Goal: Task Accomplishment & Management: Use online tool/utility

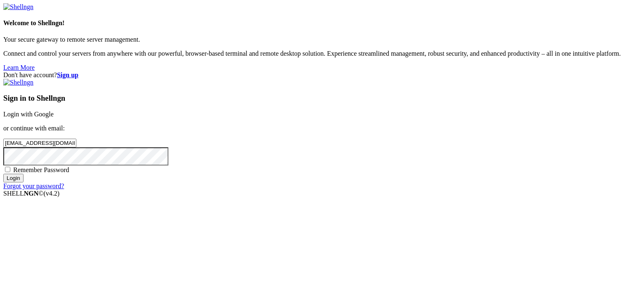
click at [24, 182] on input "Login" at bounding box center [13, 178] width 20 height 9
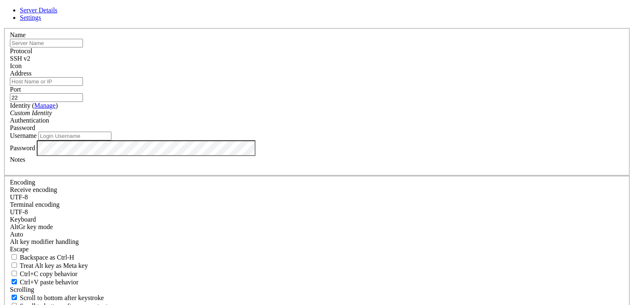
click at [83, 47] on input "text" at bounding box center [46, 43] width 73 height 9
paste input "[TECHNICAL_ID]"
type input "[TECHNICAL_ID]"
paste input "root"
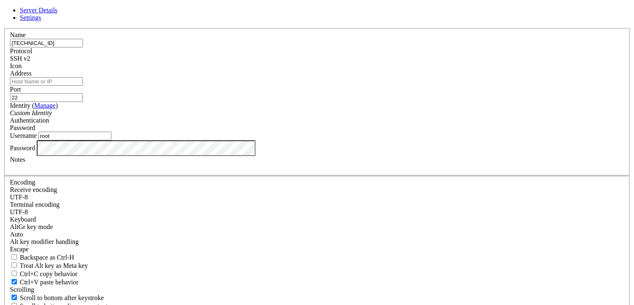
type input "root"
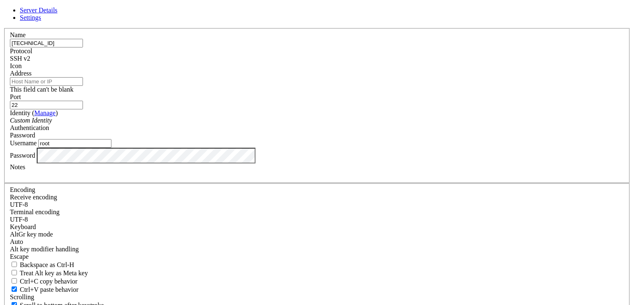
click at [83, 86] on input "Address" at bounding box center [46, 81] width 73 height 9
click at [83, 47] on input "[TECHNICAL_ID]" at bounding box center [46, 43] width 73 height 9
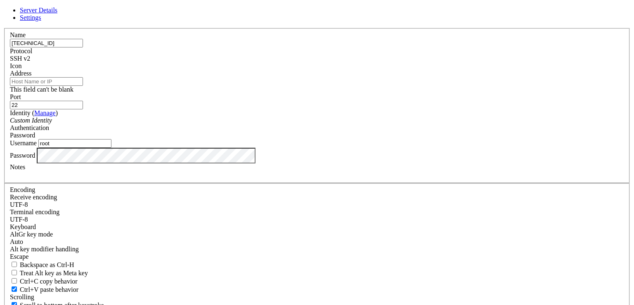
click at [83, 47] on input "[TECHNICAL_ID]" at bounding box center [46, 43] width 73 height 9
click at [31, 77] on label "Address" at bounding box center [20, 73] width 21 height 7
click at [83, 86] on input "Address" at bounding box center [46, 81] width 73 height 9
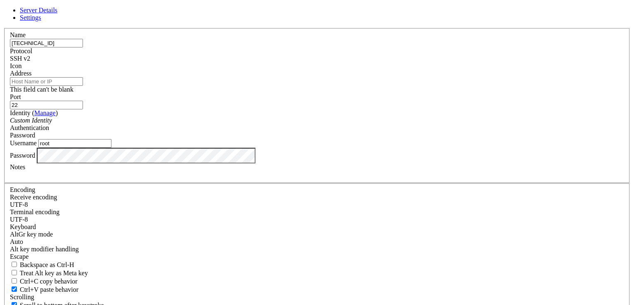
paste input "[TECHNICAL_ID]"
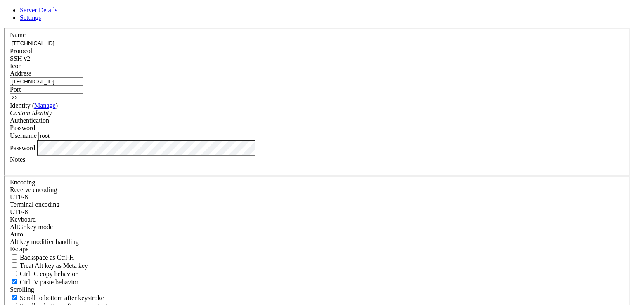
type input "[TECHNICAL_ID]"
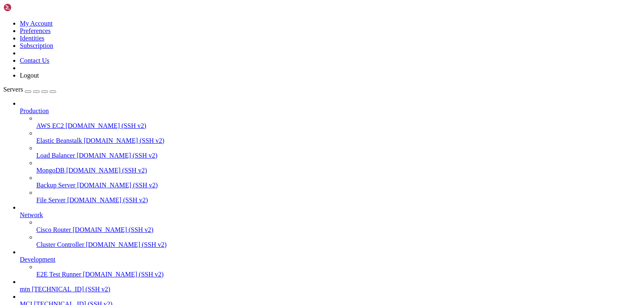
scroll to position [71, 0]
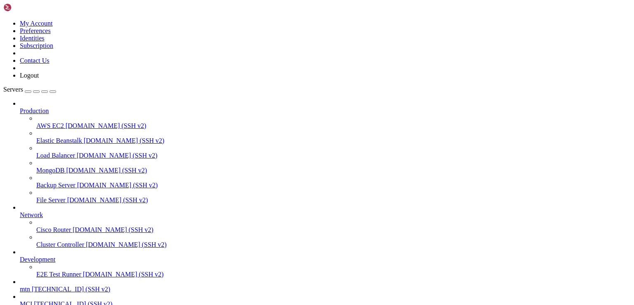
scroll to position [71, 0]
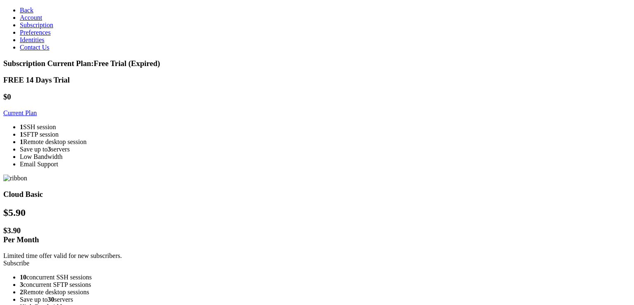
click at [37, 109] on link "Current Plan" at bounding box center [19, 112] width 33 height 7
click at [159, 75] on h3 "FREE 14 Days Trial" at bounding box center [316, 79] width 627 height 9
click at [153, 146] on li "1 Remote desktop session" at bounding box center [325, 141] width 611 height 7
click at [37, 109] on link "Current Plan" at bounding box center [19, 112] width 33 height 7
click at [37, 110] on link "Current Plan" at bounding box center [19, 112] width 33 height 7
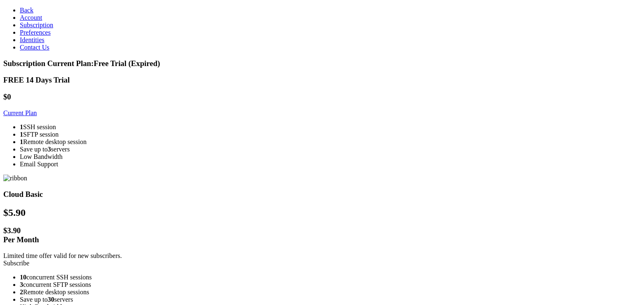
click at [37, 110] on link "Current Plan" at bounding box center [19, 112] width 33 height 7
click at [40, 21] on link "Account" at bounding box center [31, 17] width 22 height 7
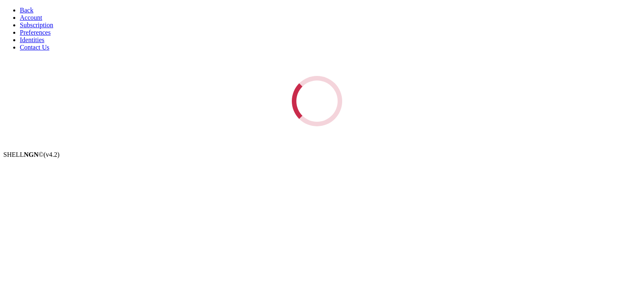
click at [20, 8] on link "Back" at bounding box center [27, 10] width 14 height 7
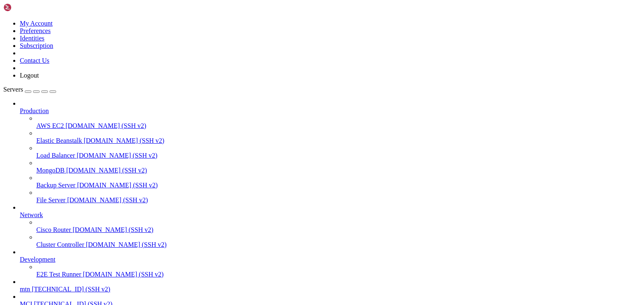
scroll to position [71, 0]
